Goal: Use online tool/utility: Utilize a website feature to perform a specific function

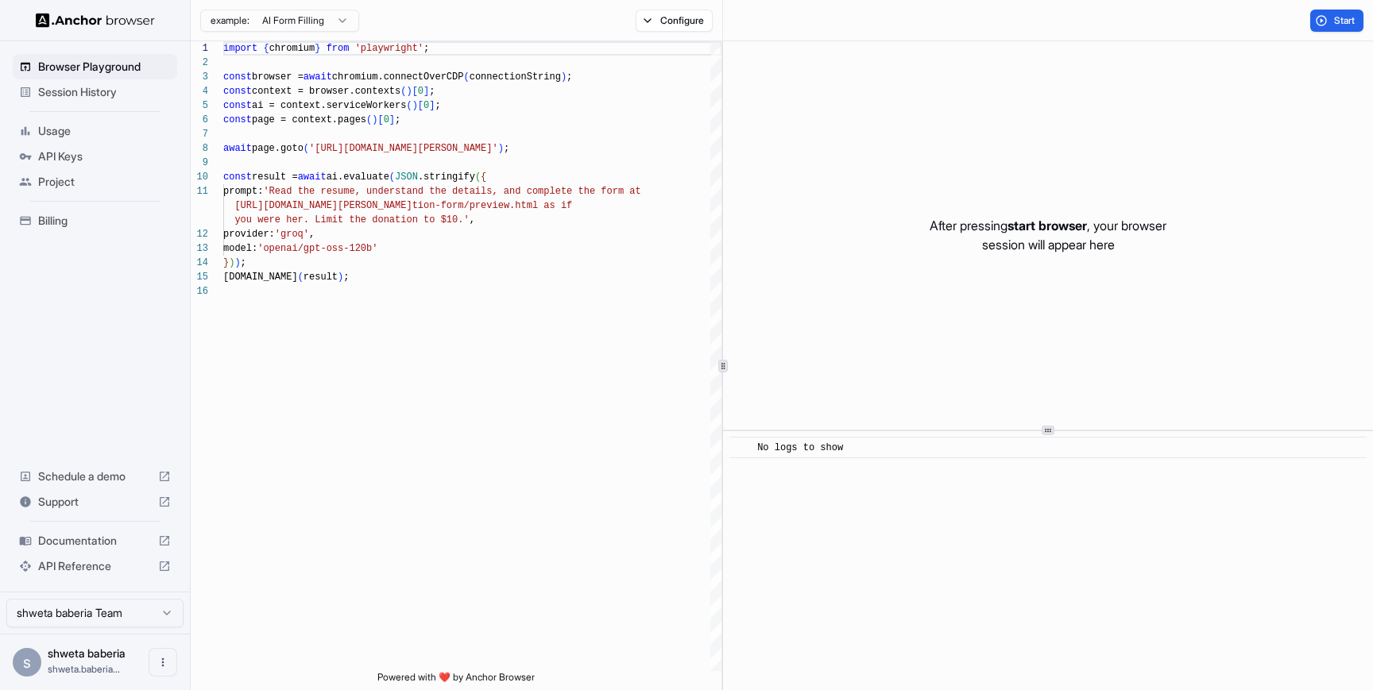
scroll to position [143, 0]
click at [470, 239] on div "import { chromium } from 'playwright' ; const browser = await chromium.connectO…" at bounding box center [472, 477] width 498 height 873
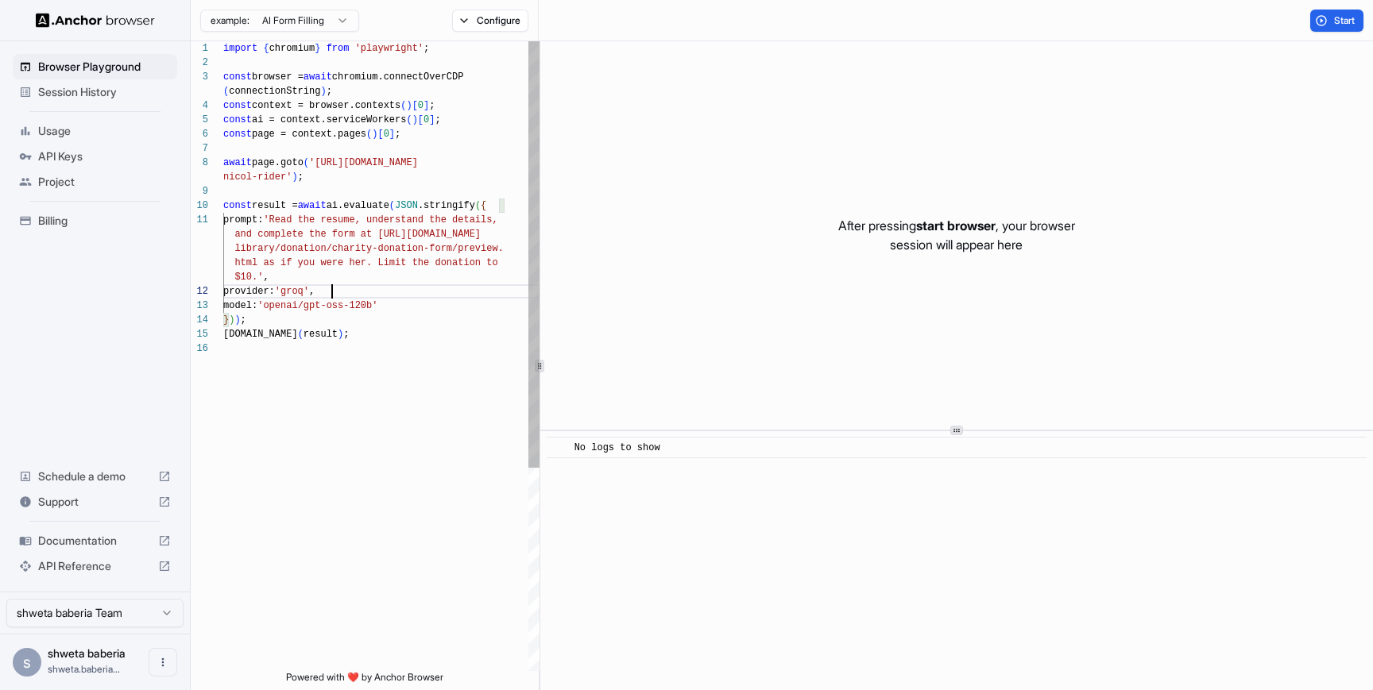
click at [529, 176] on div "1 2 3 4 5 6 7 8 9 10 11 12 13 14 15 16 import { chromium } from 'playwright' ; …" at bounding box center [782, 365] width 1182 height 649
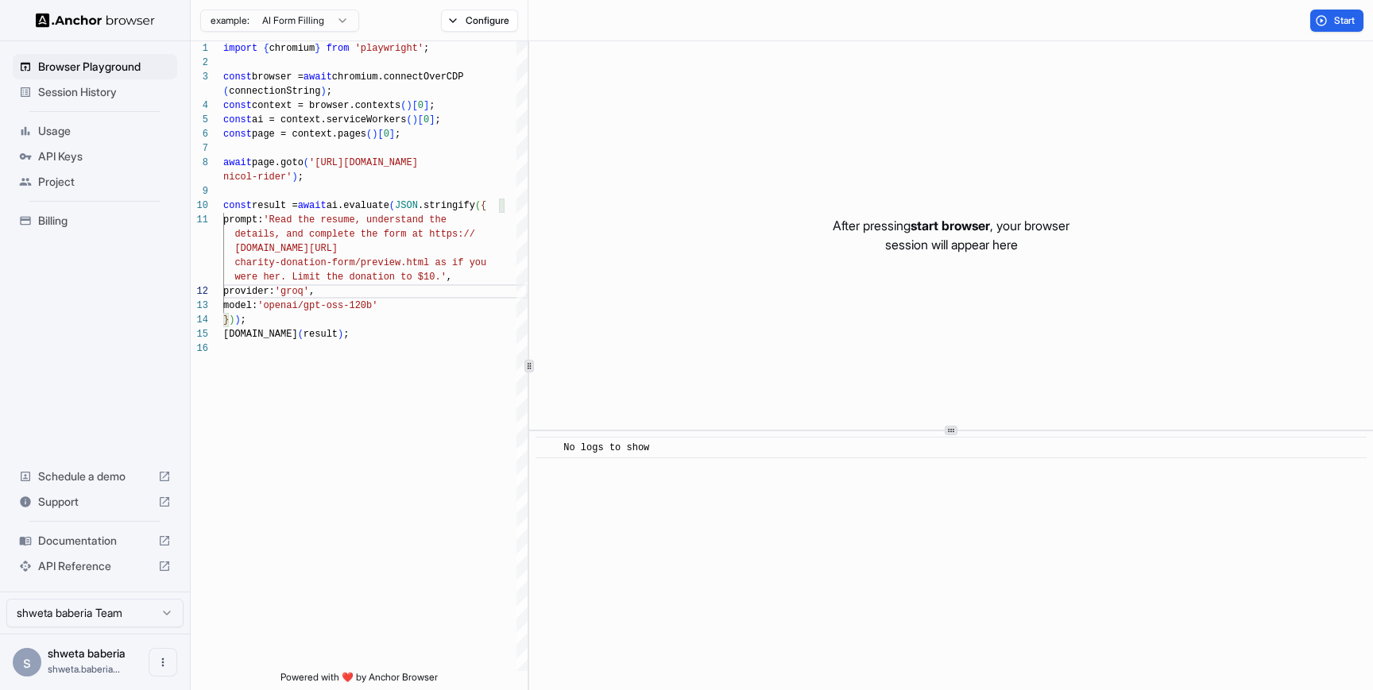
click at [946, 225] on span "start browser" at bounding box center [949, 226] width 79 height 16
click at [936, 251] on p "After pressing start browser , your browser session will appear here" at bounding box center [950, 235] width 237 height 38
click at [1320, 19] on button "Start" at bounding box center [1336, 21] width 53 height 22
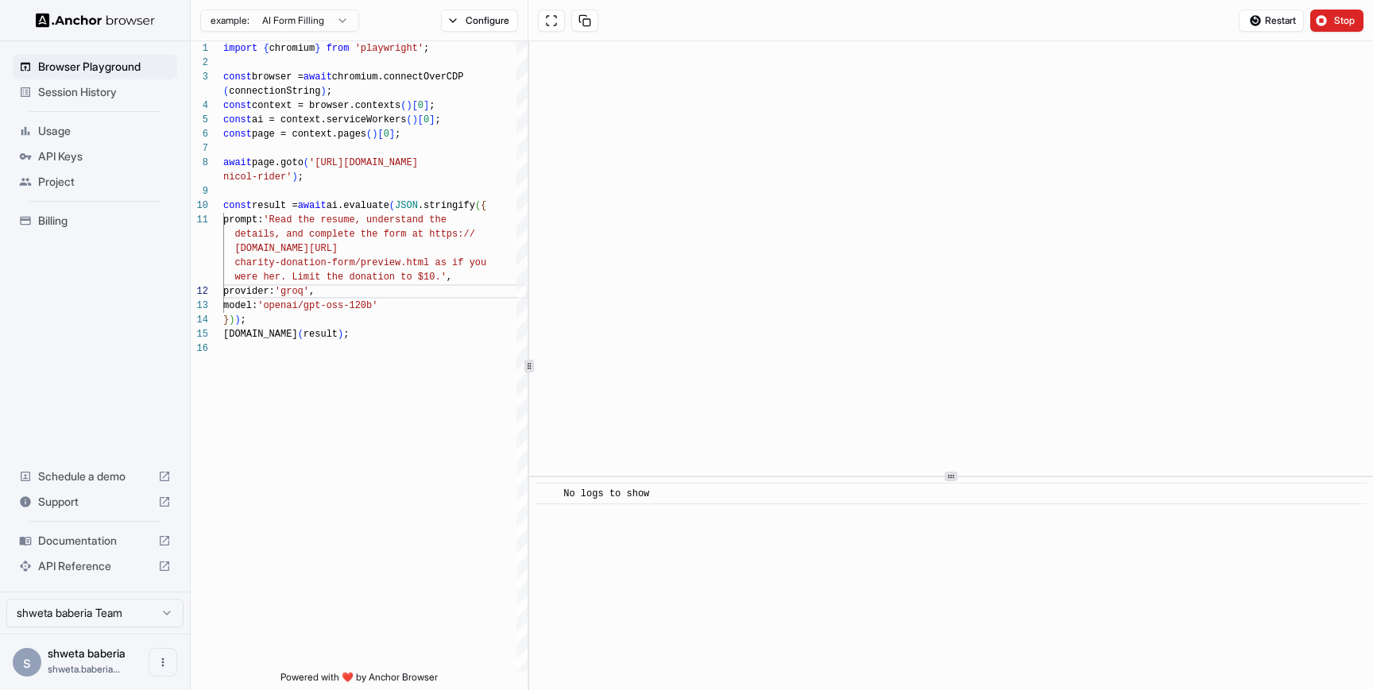
click at [815, 477] on div at bounding box center [951, 477] width 844 height 1
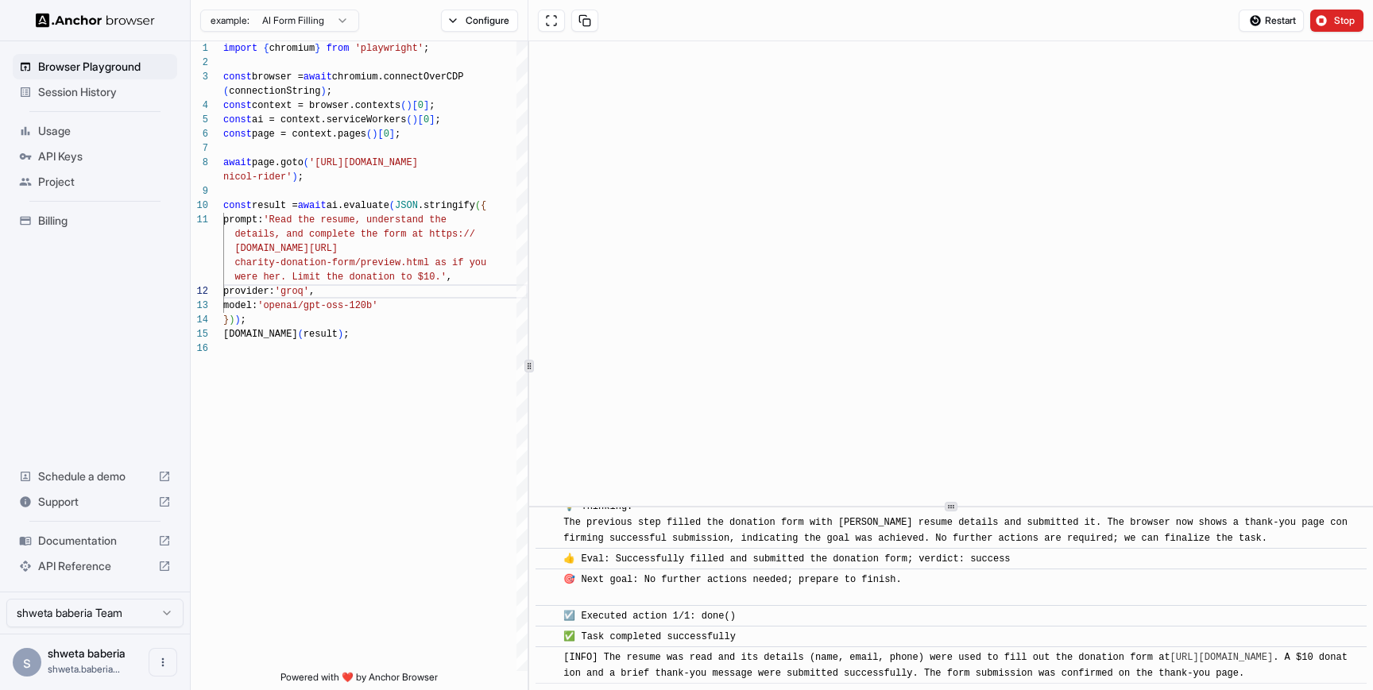
scroll to position [705, 0]
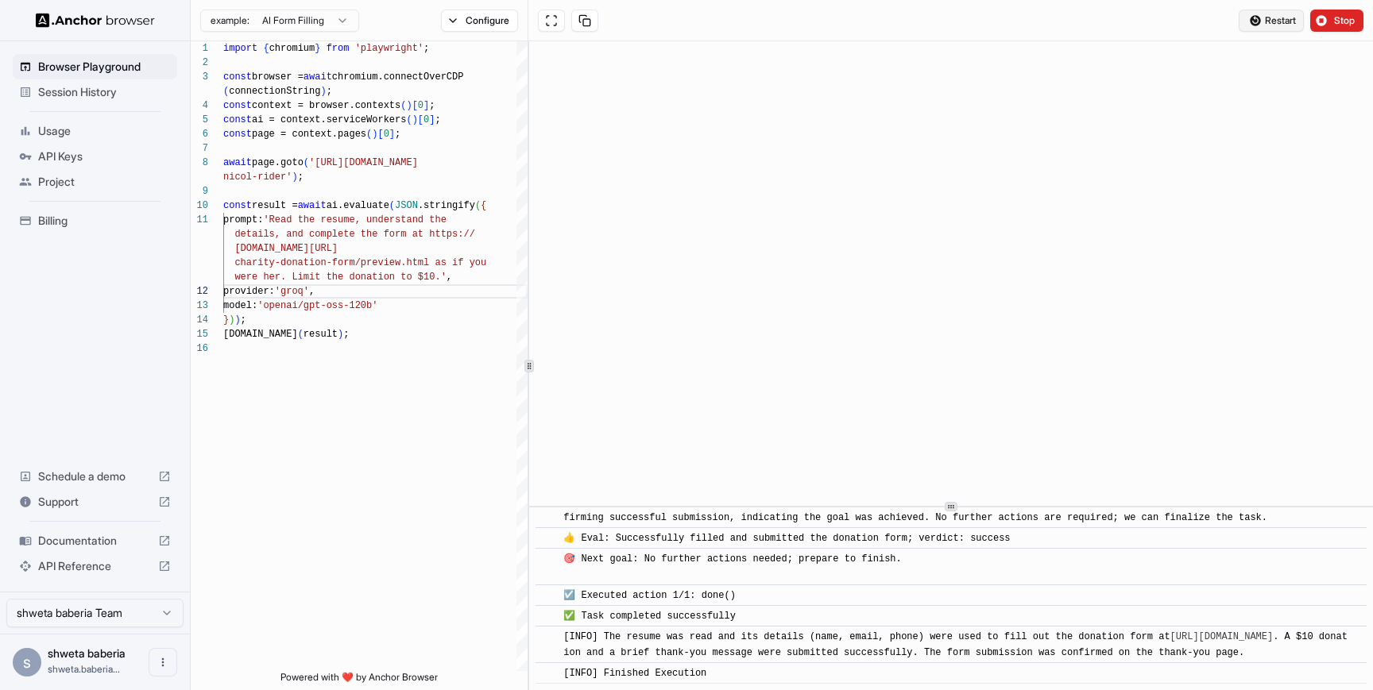
click at [1274, 19] on span "Restart" at bounding box center [1279, 20] width 31 height 13
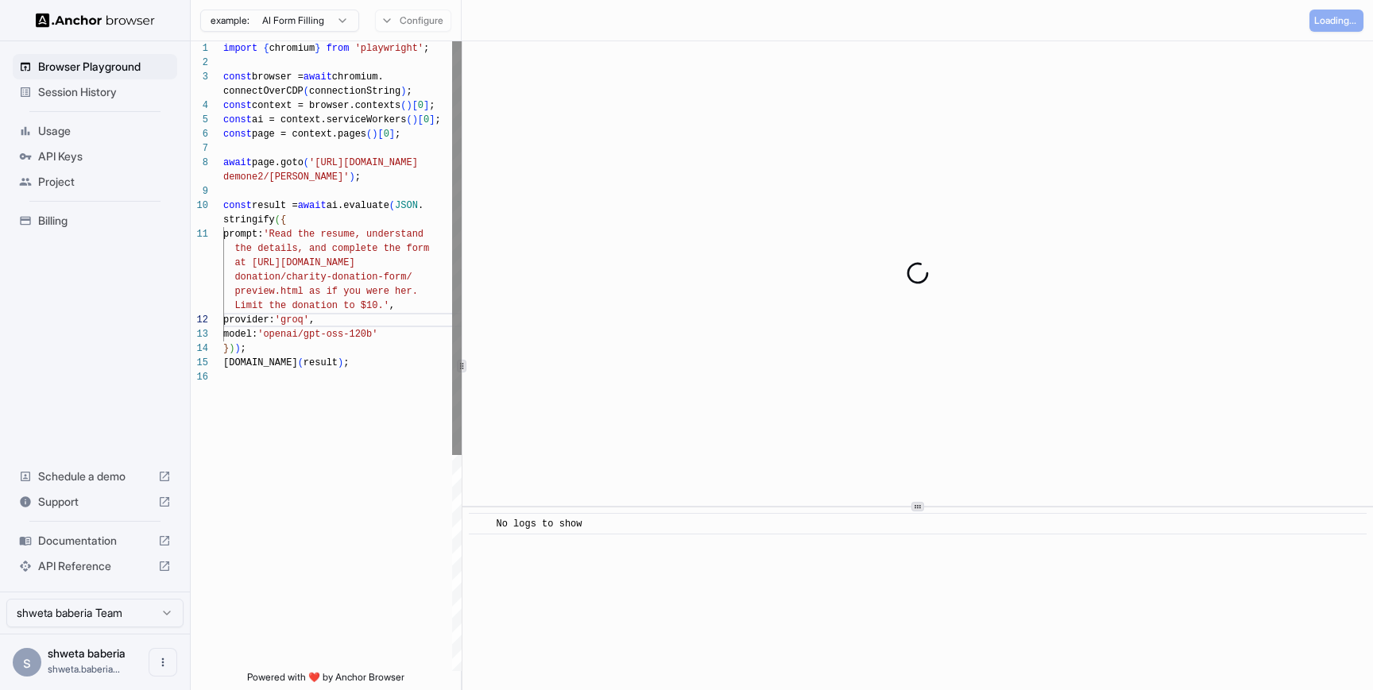
type textarea "**********"
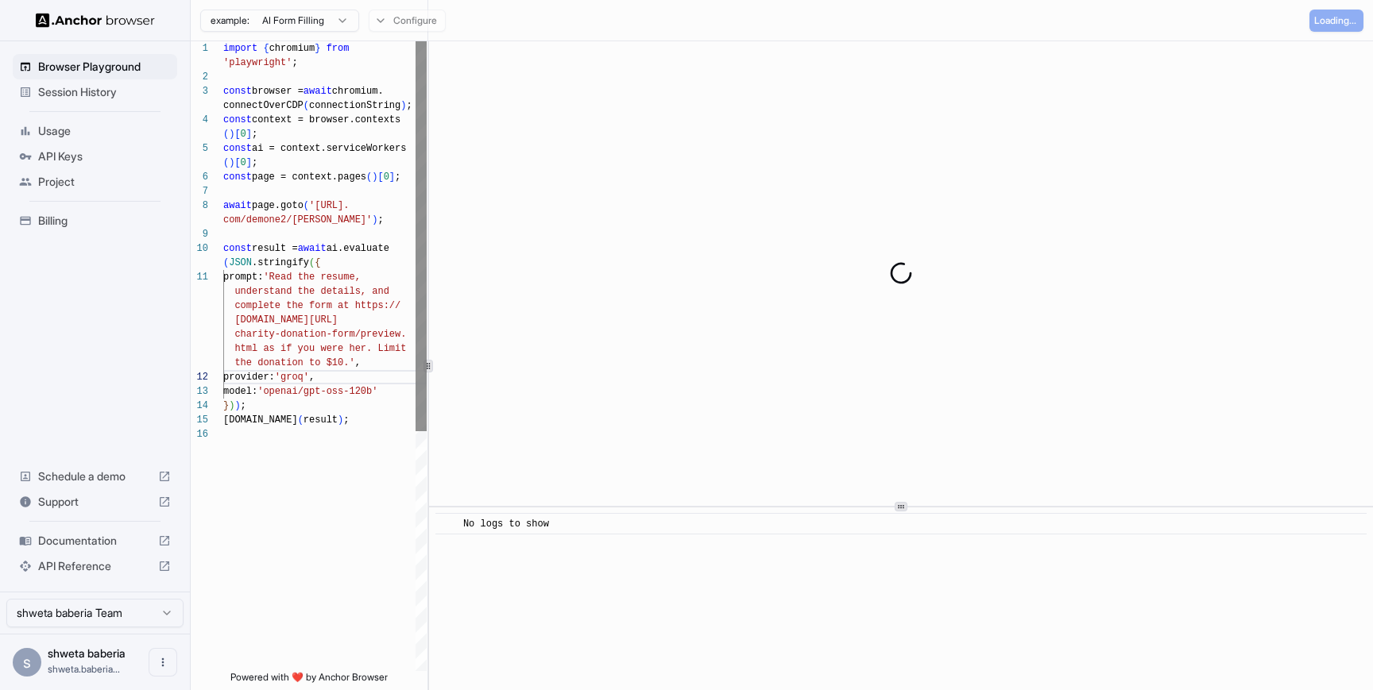
click at [426, 156] on div "**********" at bounding box center [782, 365] width 1182 height 649
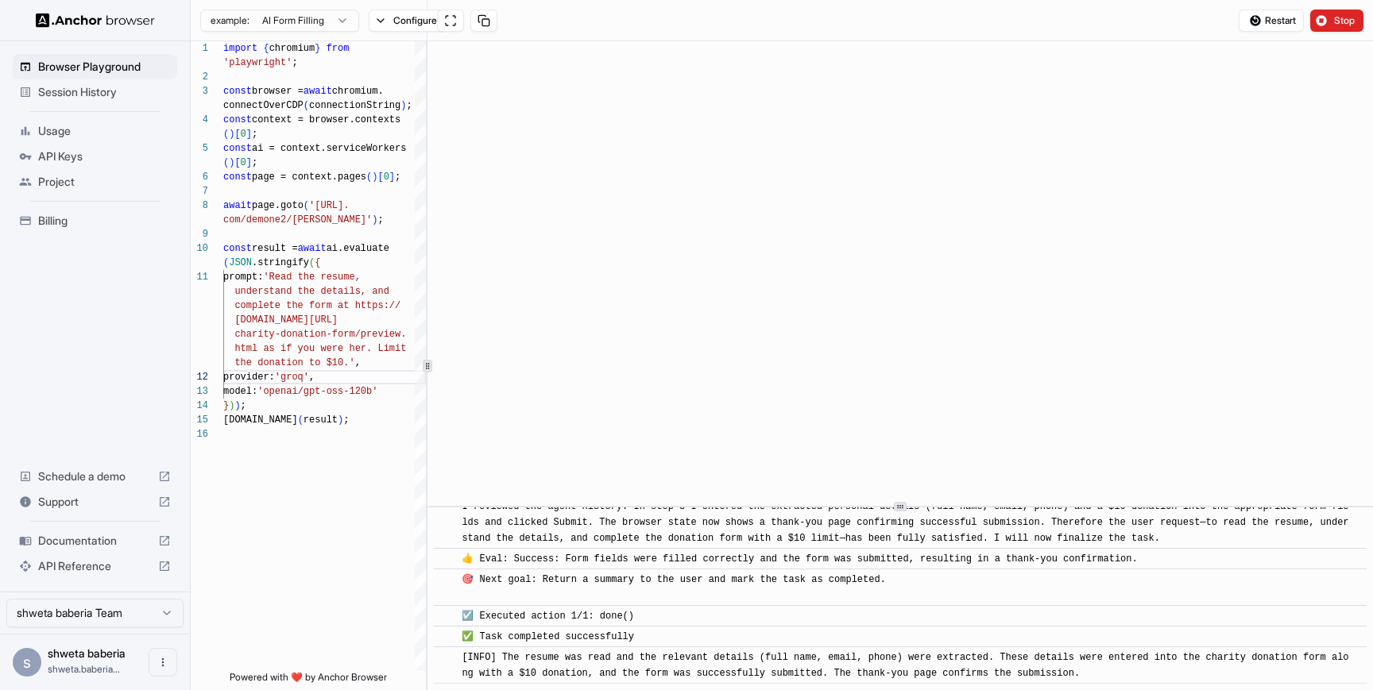
scroll to position [701, 0]
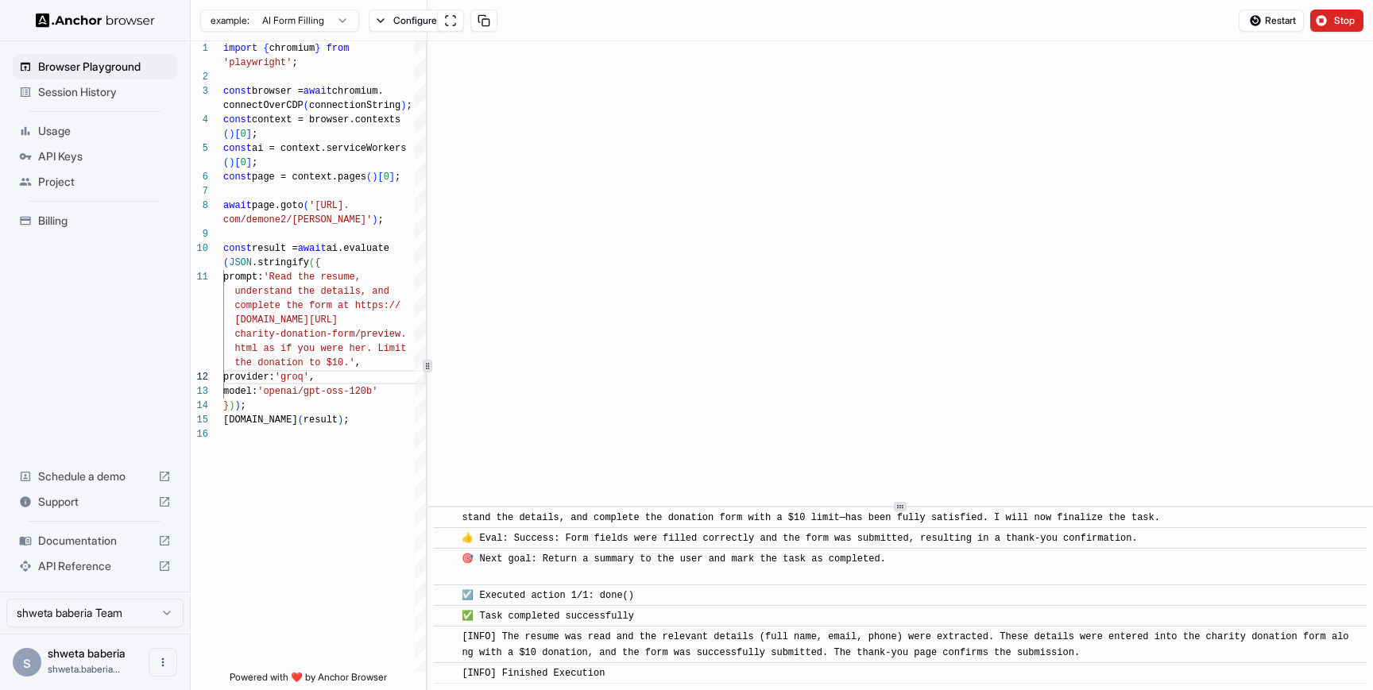
click at [104, 543] on span "Documentation" at bounding box center [95, 541] width 114 height 16
